Goal: Information Seeking & Learning: Learn about a topic

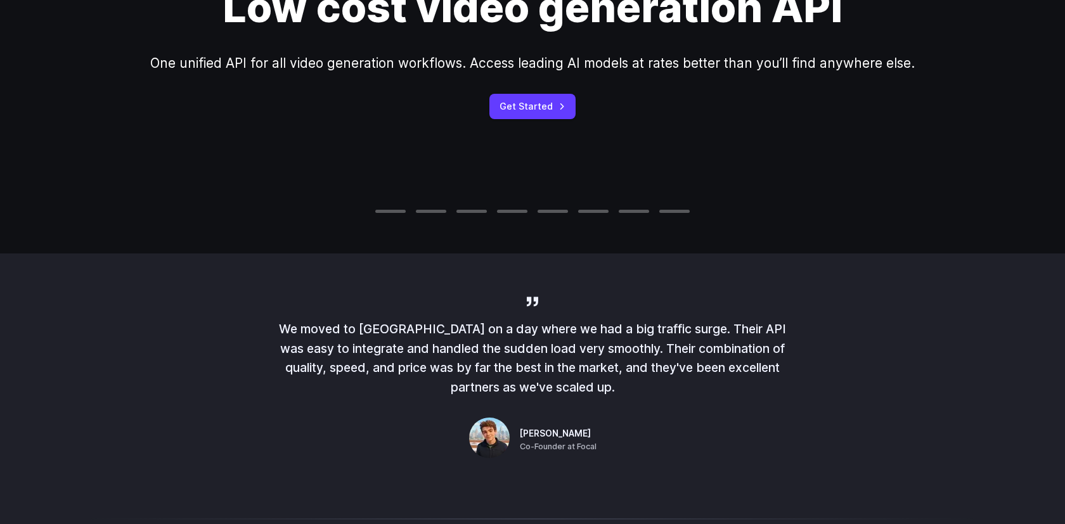
scroll to position [223, 0]
click at [417, 186] on video at bounding box center [532, 51] width 1065 height 533
click at [398, 191] on video at bounding box center [532, 51] width 1065 height 533
click at [393, 200] on video at bounding box center [532, 51] width 1065 height 533
click at [391, 214] on video at bounding box center [532, 51] width 1065 height 533
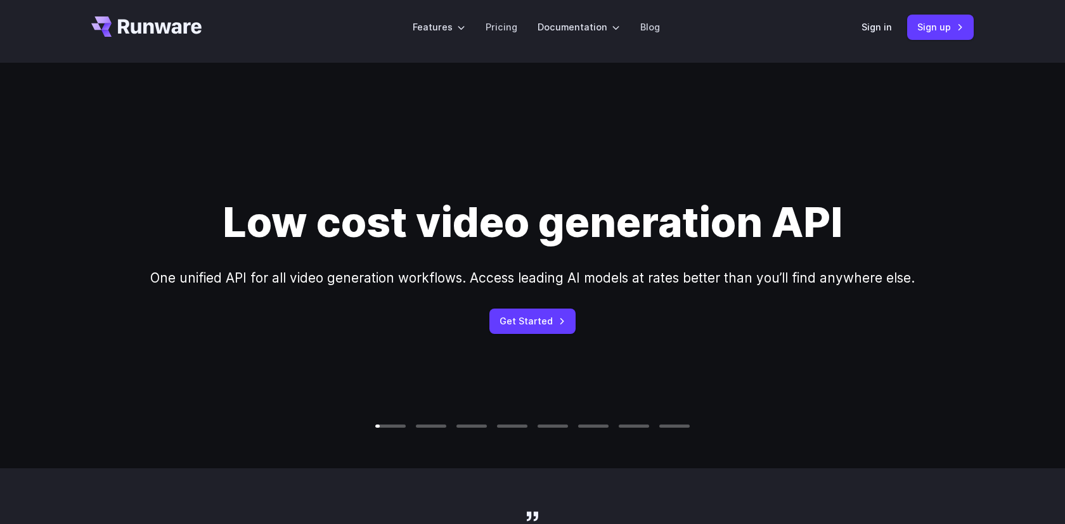
scroll to position [0, 0]
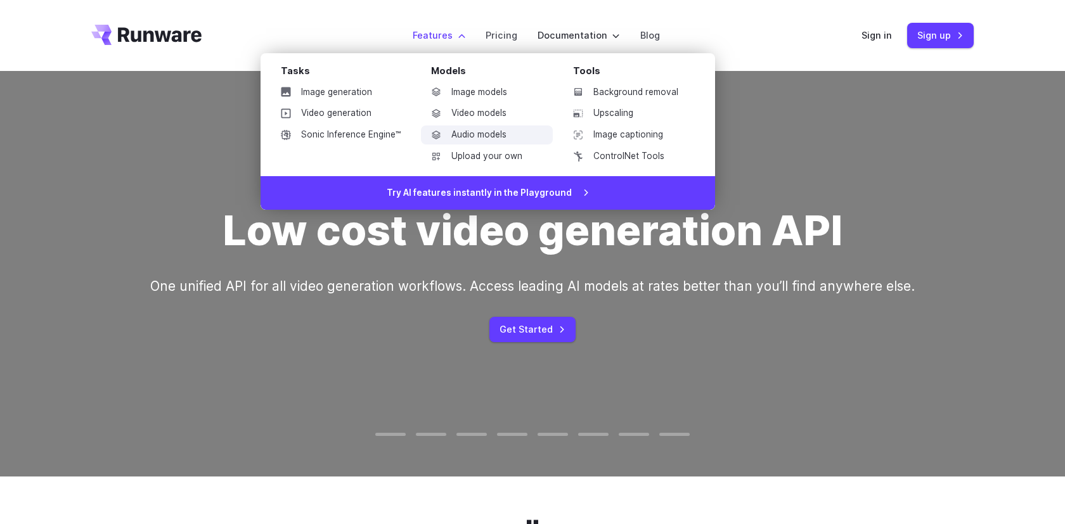
click at [478, 134] on link "Audio models" at bounding box center [487, 135] width 132 height 19
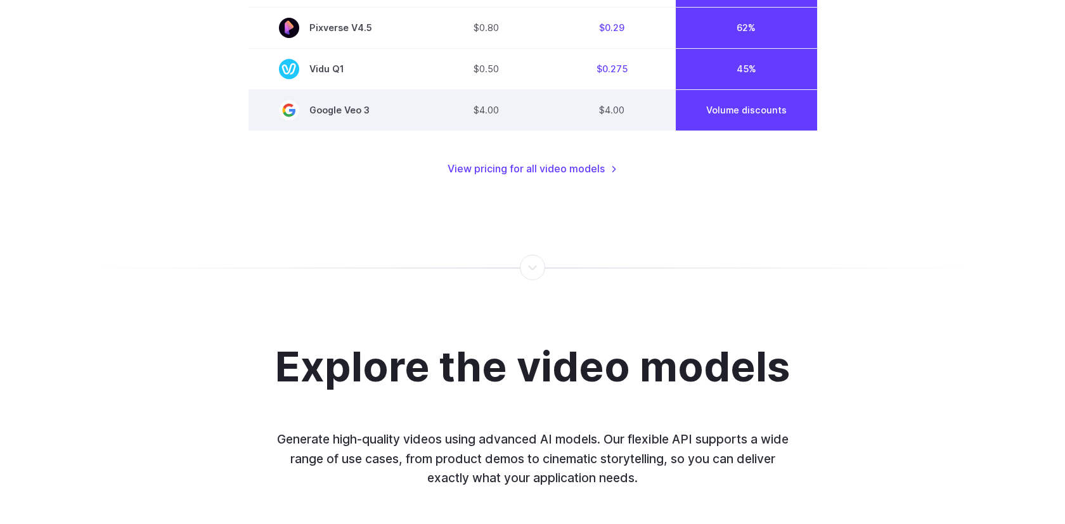
scroll to position [1178, 0]
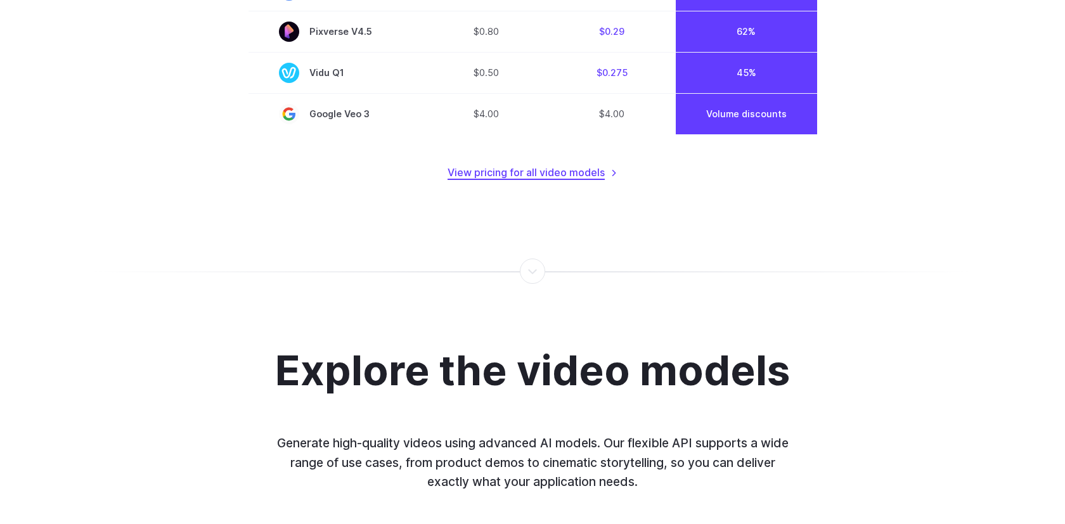
click at [562, 180] on link "View pricing for all video models" at bounding box center [533, 173] width 170 height 16
